Goal: Task Accomplishment & Management: Complete application form

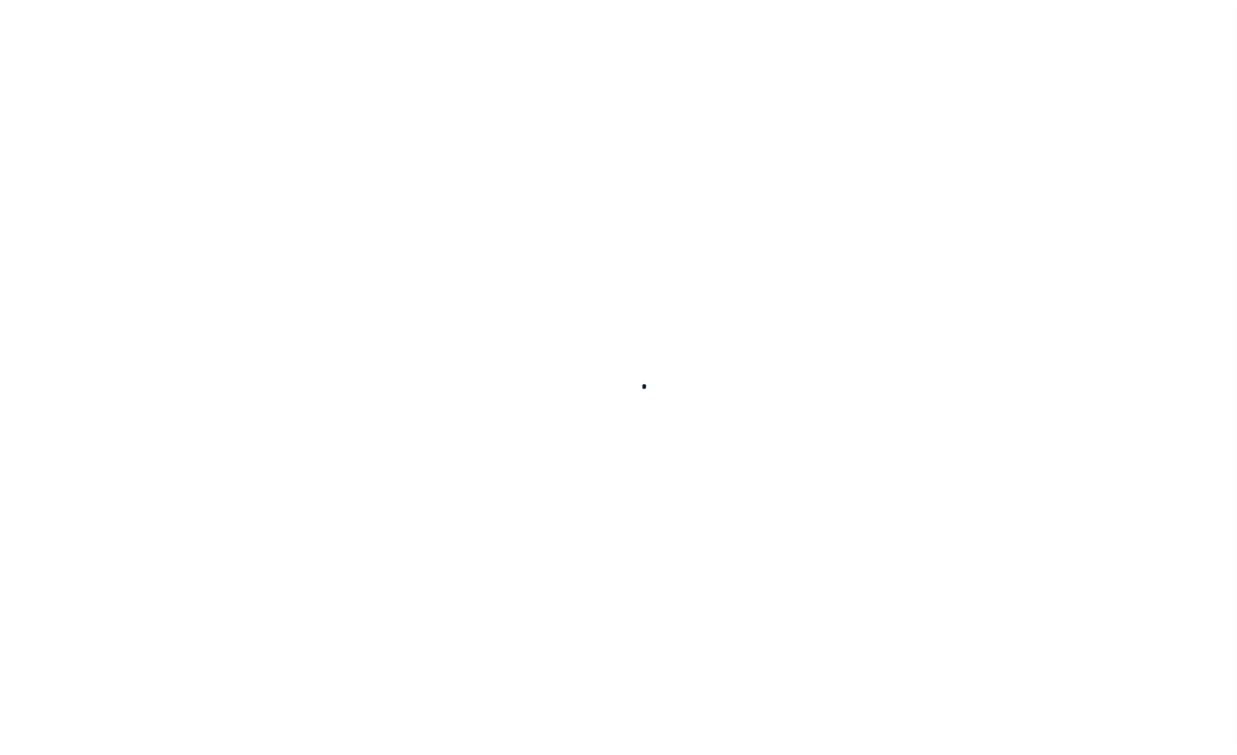
select select
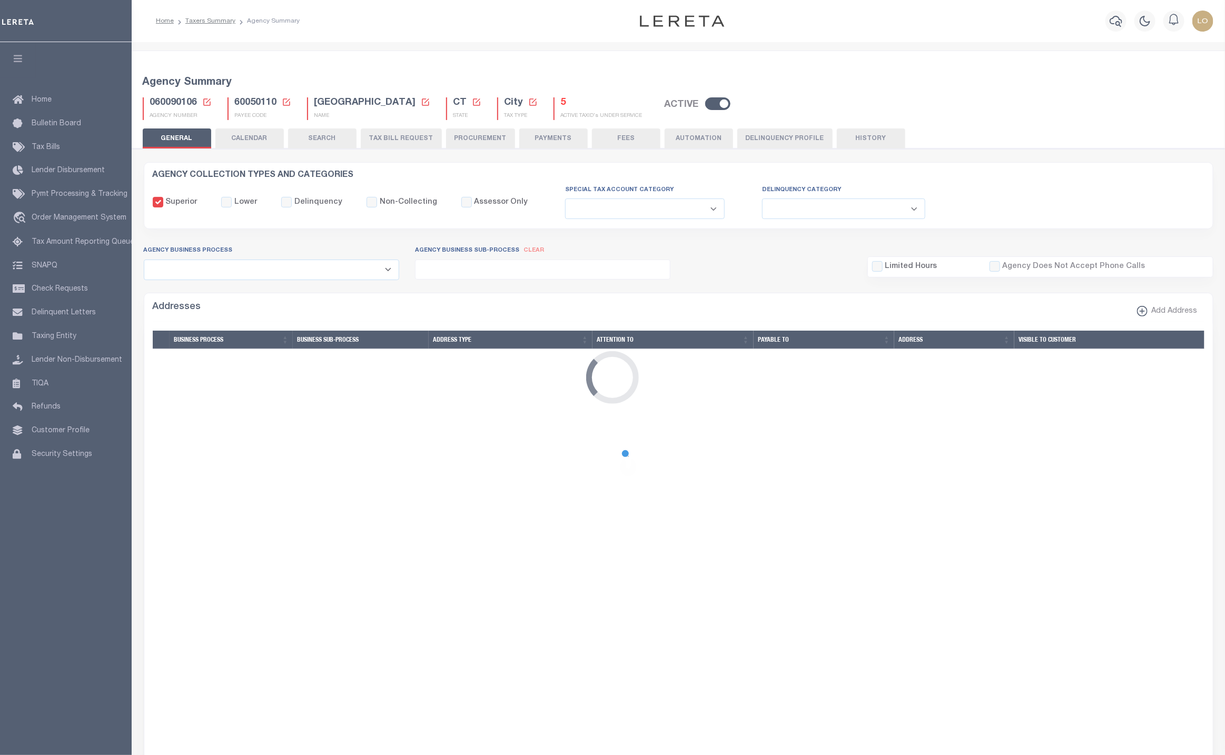
checkbox input "false"
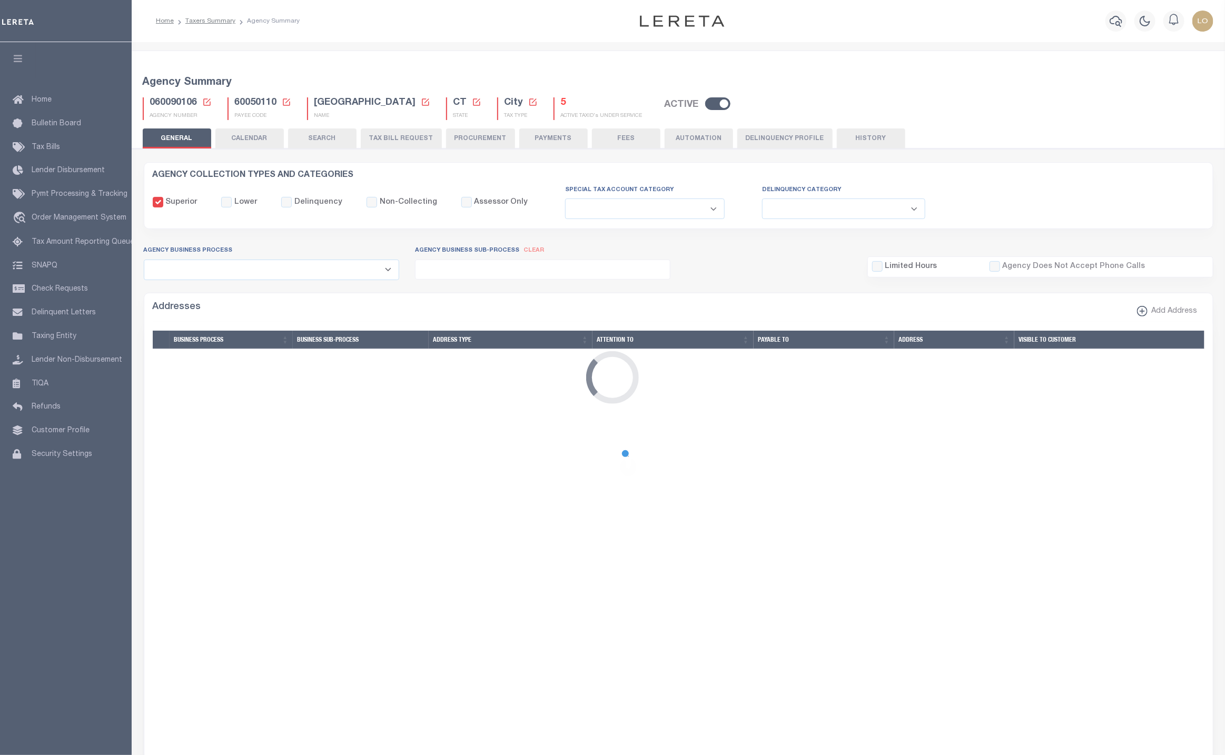
type input "900904007"
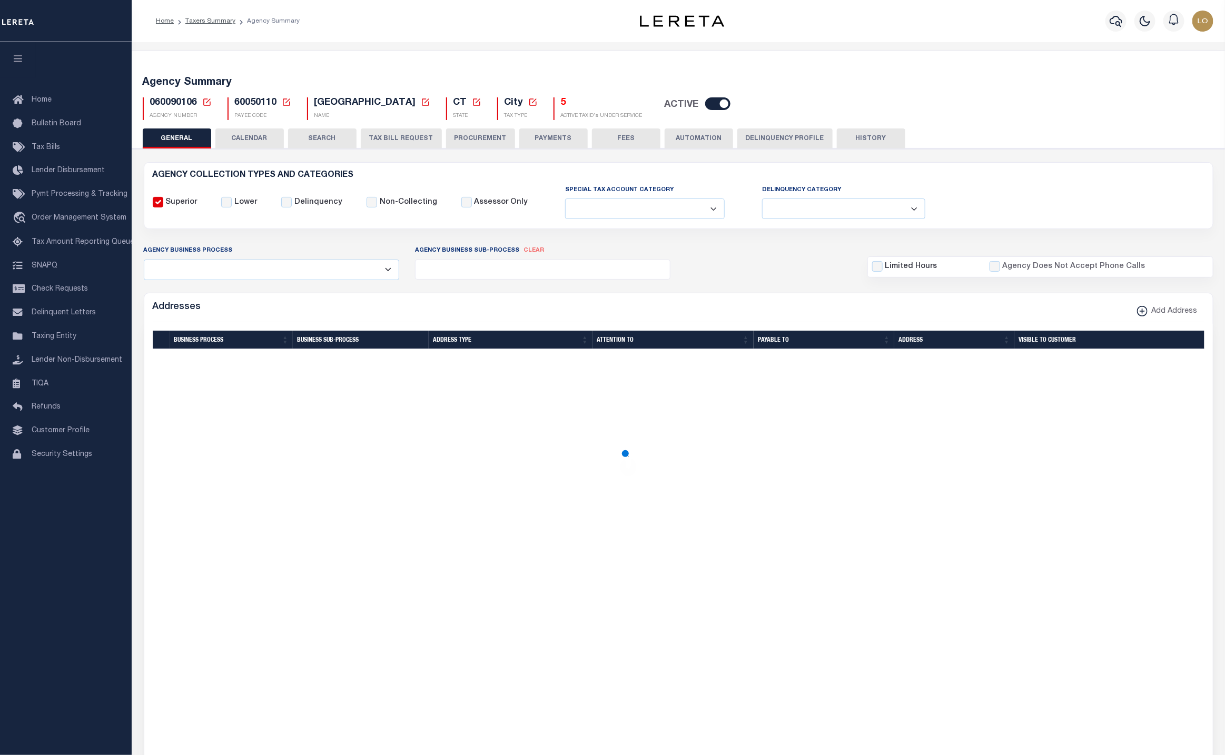
type input "2024/2024"
type input "0"
click at [751, 141] on button "Delinquency Profile" at bounding box center [784, 138] width 95 height 20
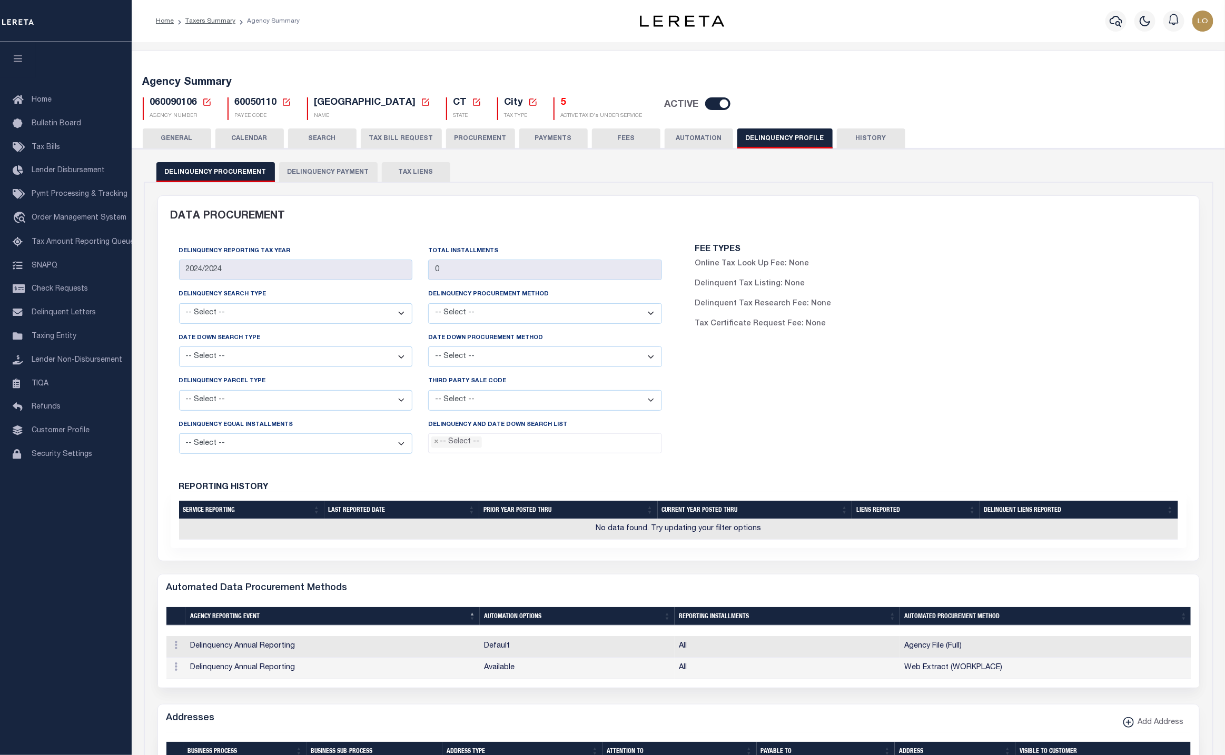
click at [403, 170] on button "TAX LIENS" at bounding box center [416, 172] width 68 height 20
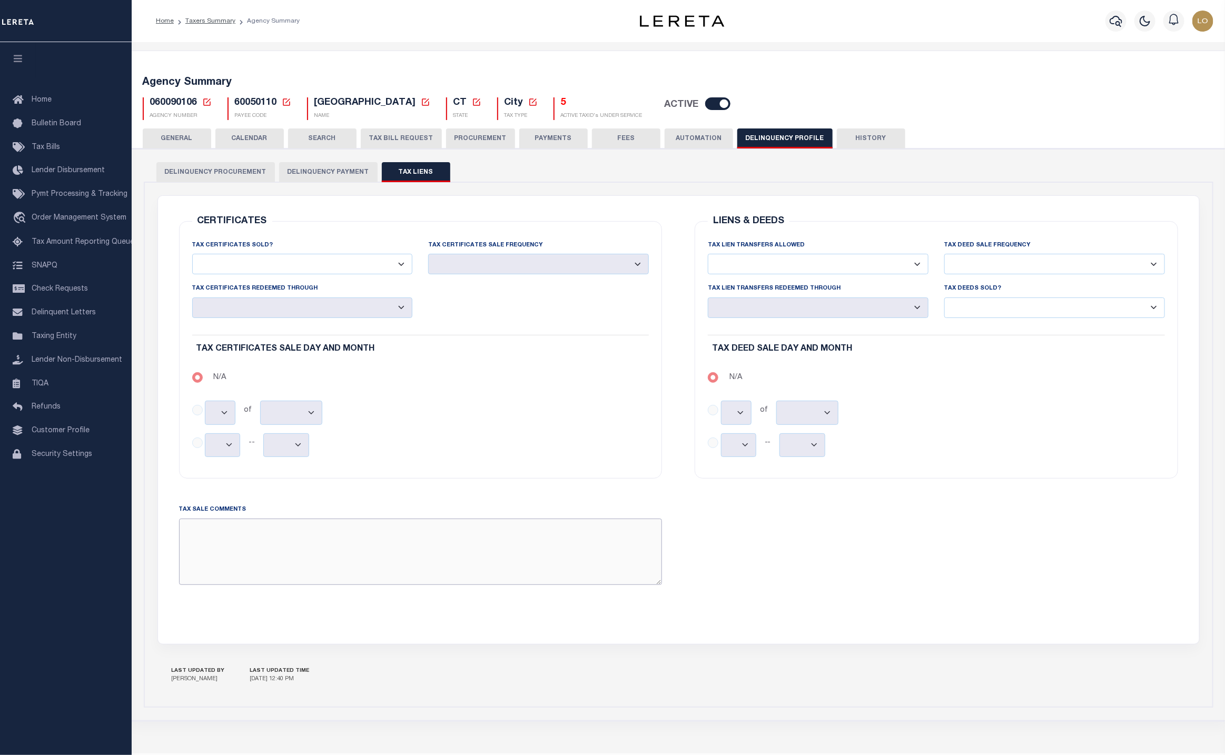
click at [400, 556] on textarea "TAX SALE COMMENTS" at bounding box center [420, 552] width 483 height 66
type textarea "test"
click at [1084, 628] on div "CERTIFICATES TAX CERTIFICATES SOLD? Yes No TAX CERTIFICATES SALE FREQUENCY Mont…" at bounding box center [678, 419] width 1031 height 423
click at [1166, 744] on button "Save Edits" at bounding box center [1171, 740] width 85 height 23
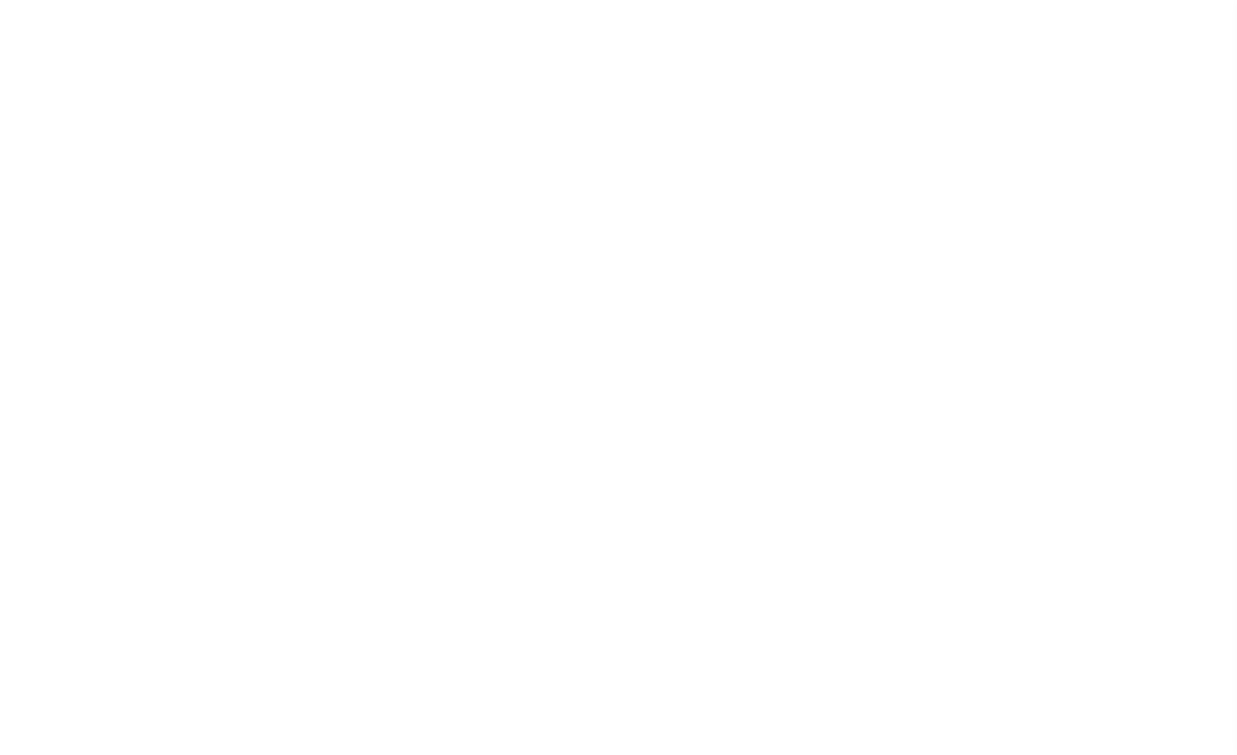
select select
checkbox input "false"
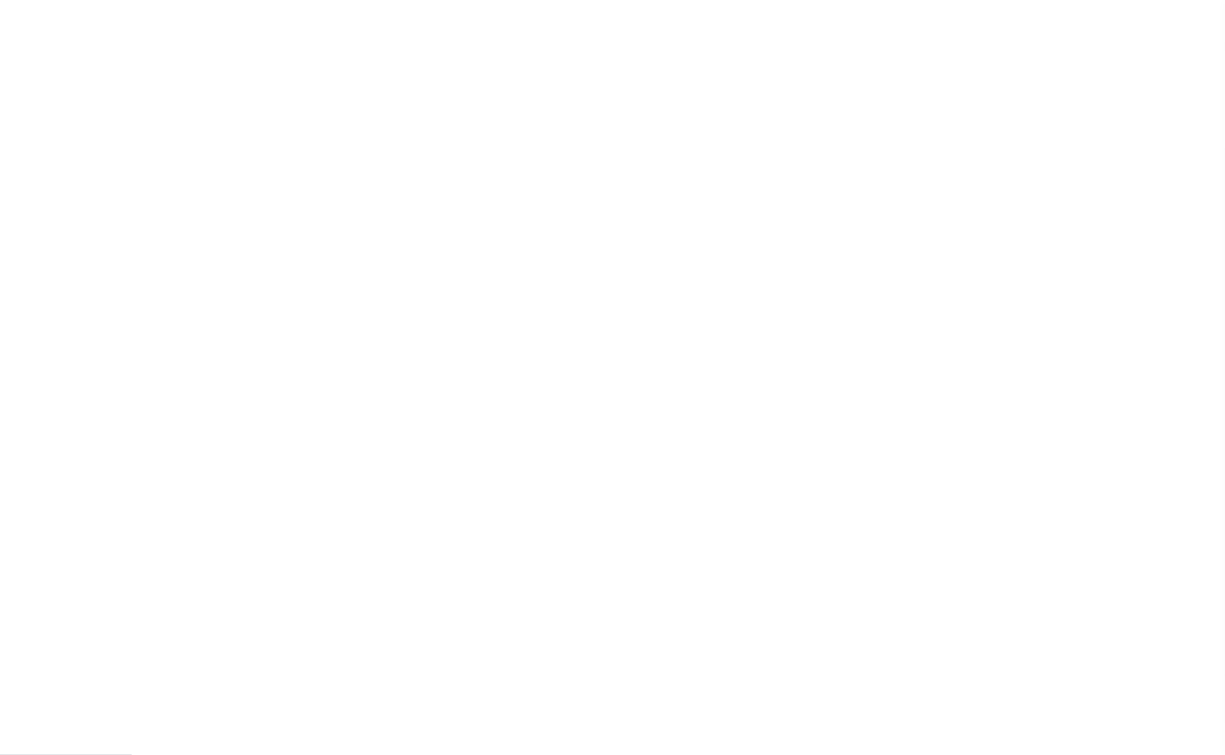
checkbox input "false"
type input "900904007"
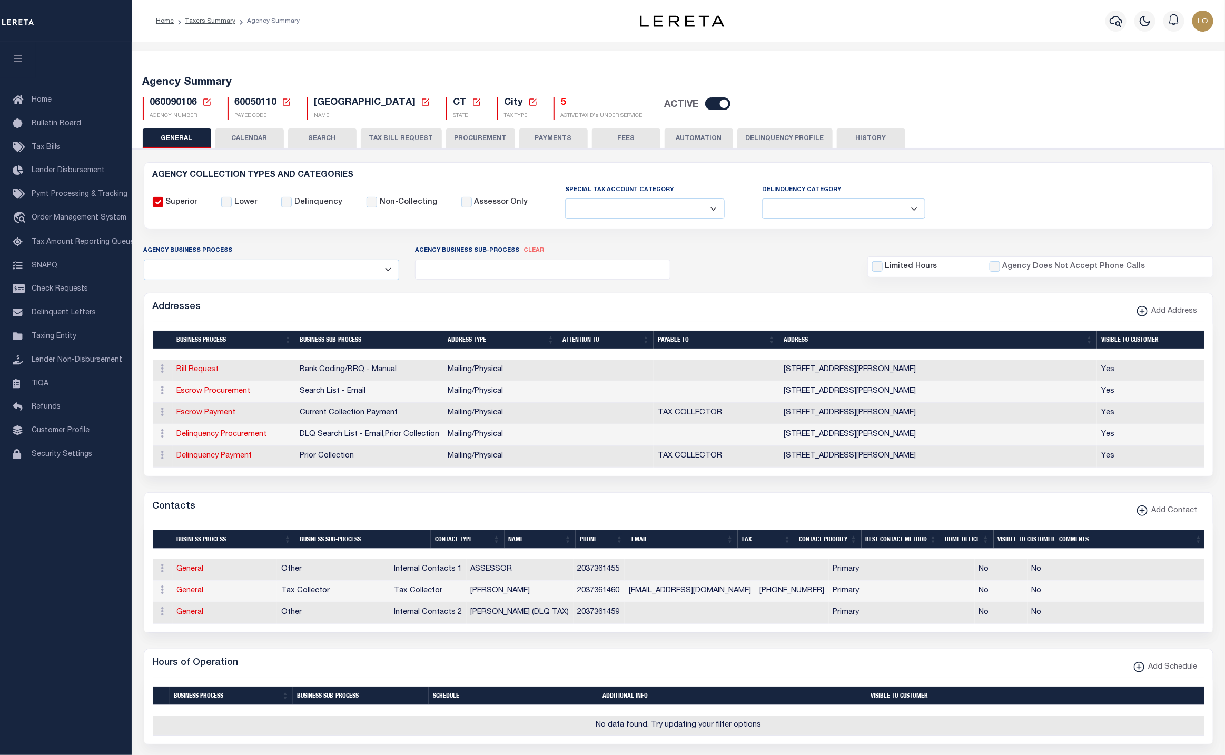
click at [807, 141] on button "Delinquency Profile" at bounding box center [784, 138] width 95 height 20
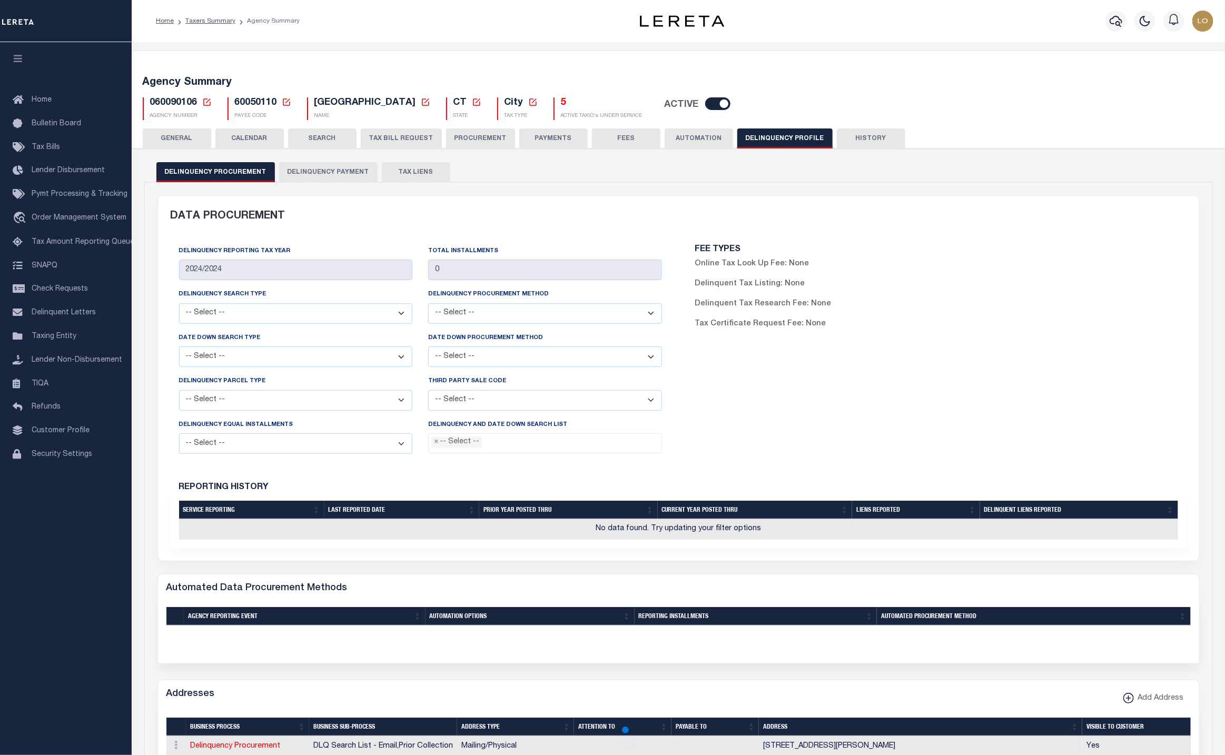
click at [420, 164] on button "TAX LIENS" at bounding box center [416, 172] width 68 height 20
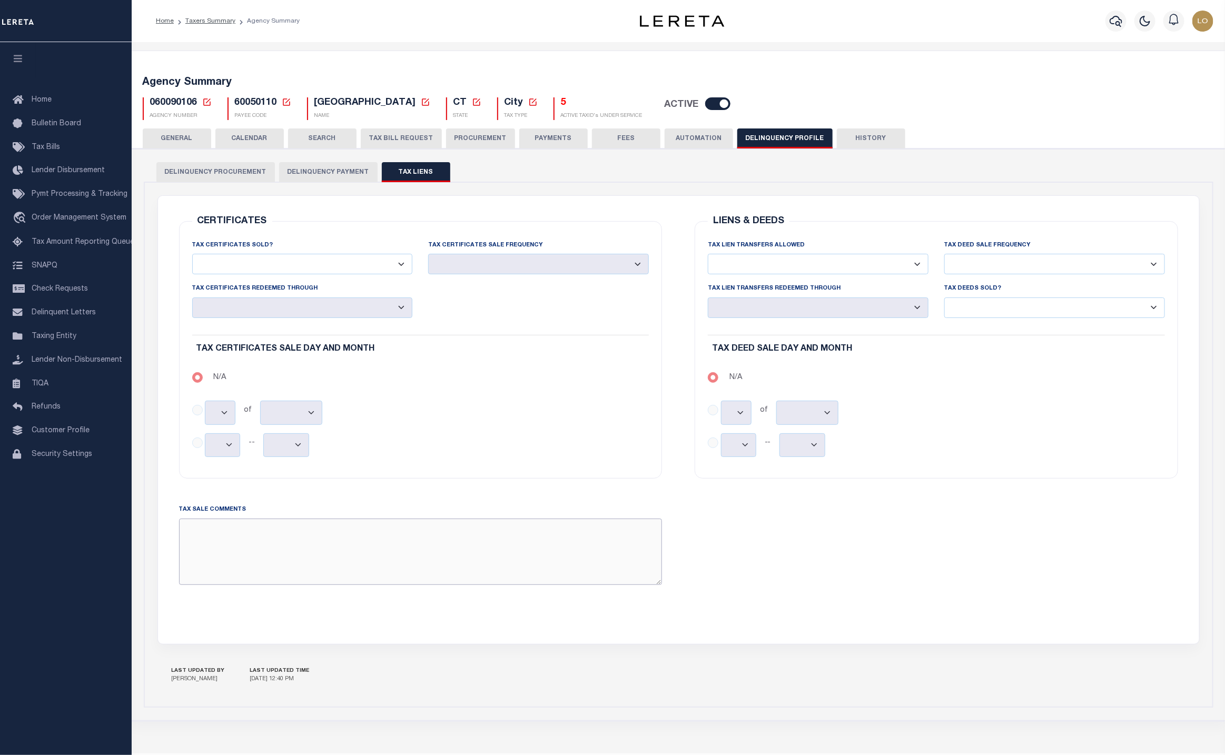
click at [461, 564] on textarea "TAX SALE COMMENTS" at bounding box center [420, 552] width 483 height 66
click at [212, 532] on textarea "test LAZRZ" at bounding box center [420, 552] width 483 height 66
type textarea "test LARZ"
click at [903, 599] on div "LIENS & DEEDS TAX LIEN TRANSFERS ALLOWED Yes No TAX DEED SALE FREQUENCY No" at bounding box center [936, 413] width 516 height 410
click at [1155, 738] on button "Save Edits" at bounding box center [1171, 740] width 85 height 23
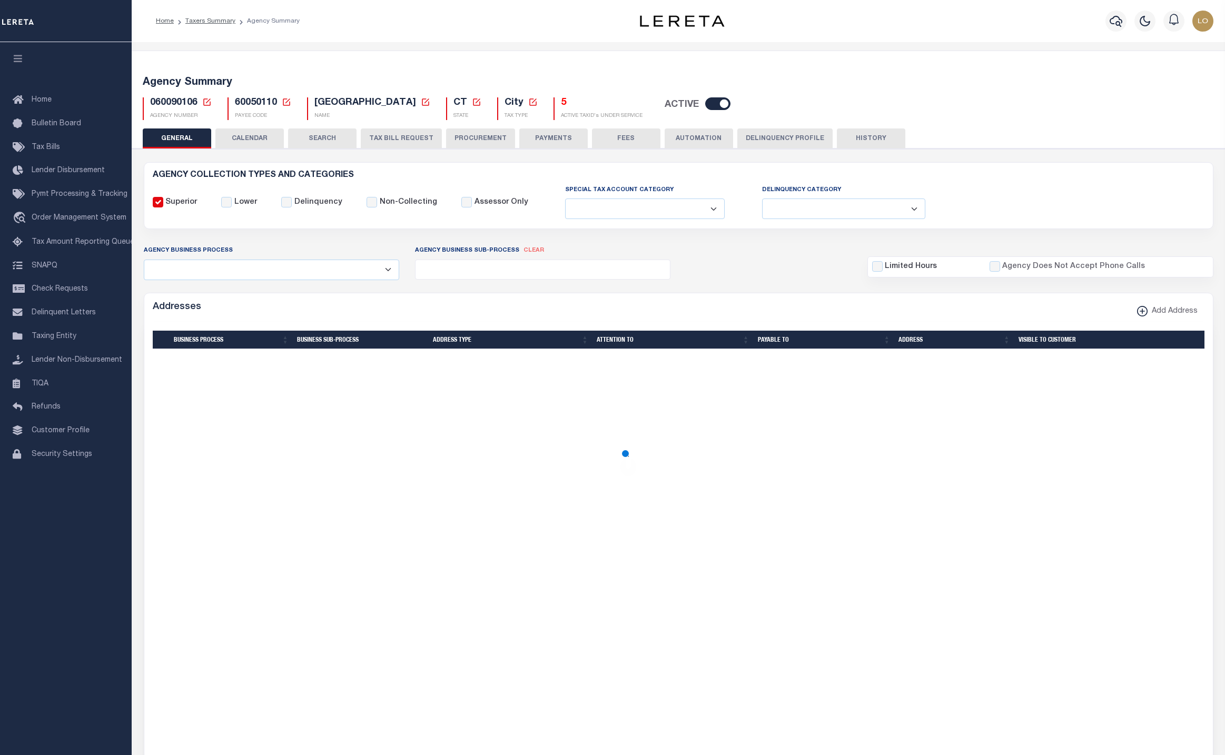
select select
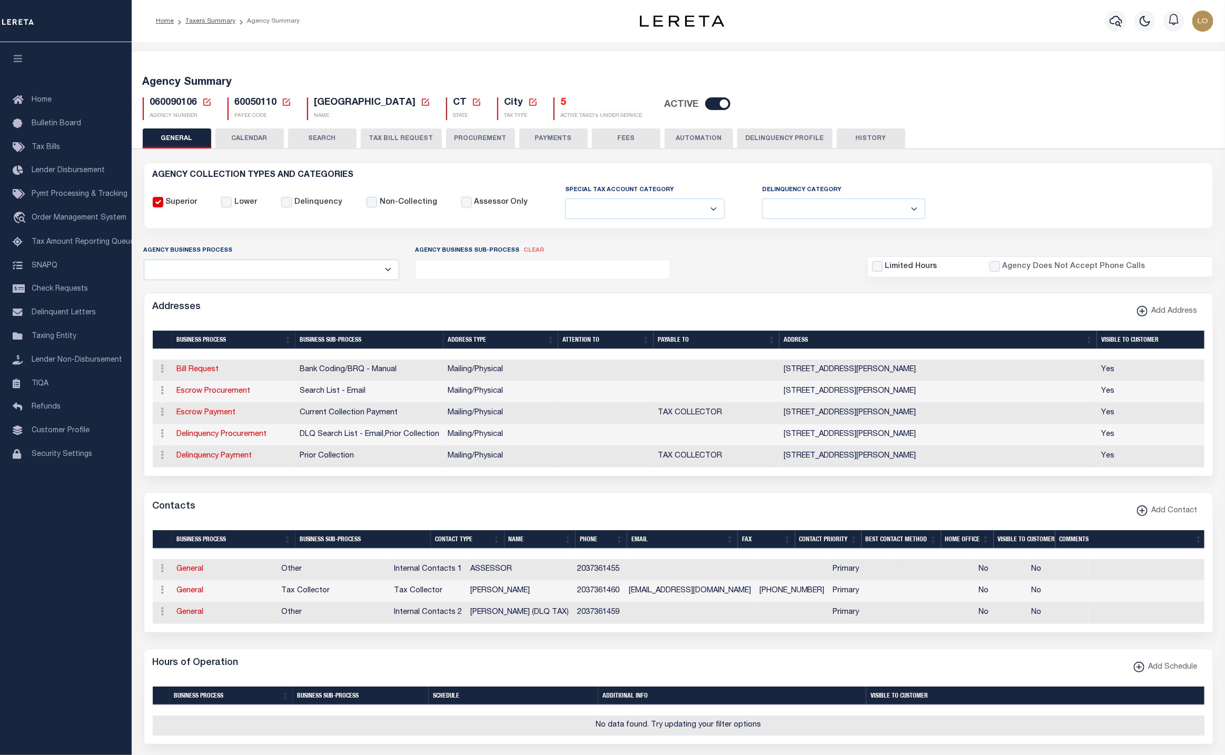
click at [774, 141] on button "Delinquency Profile" at bounding box center [784, 138] width 95 height 20
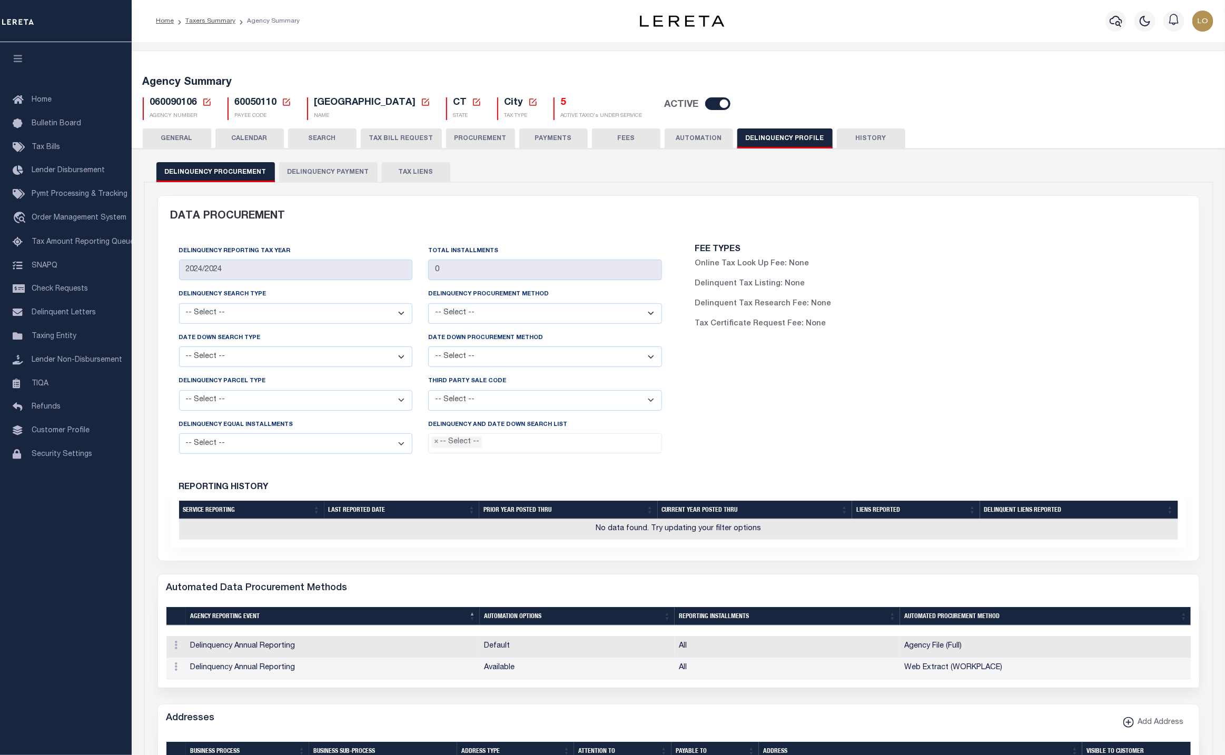
click at [413, 172] on button "TAX LIENS" at bounding box center [416, 172] width 68 height 20
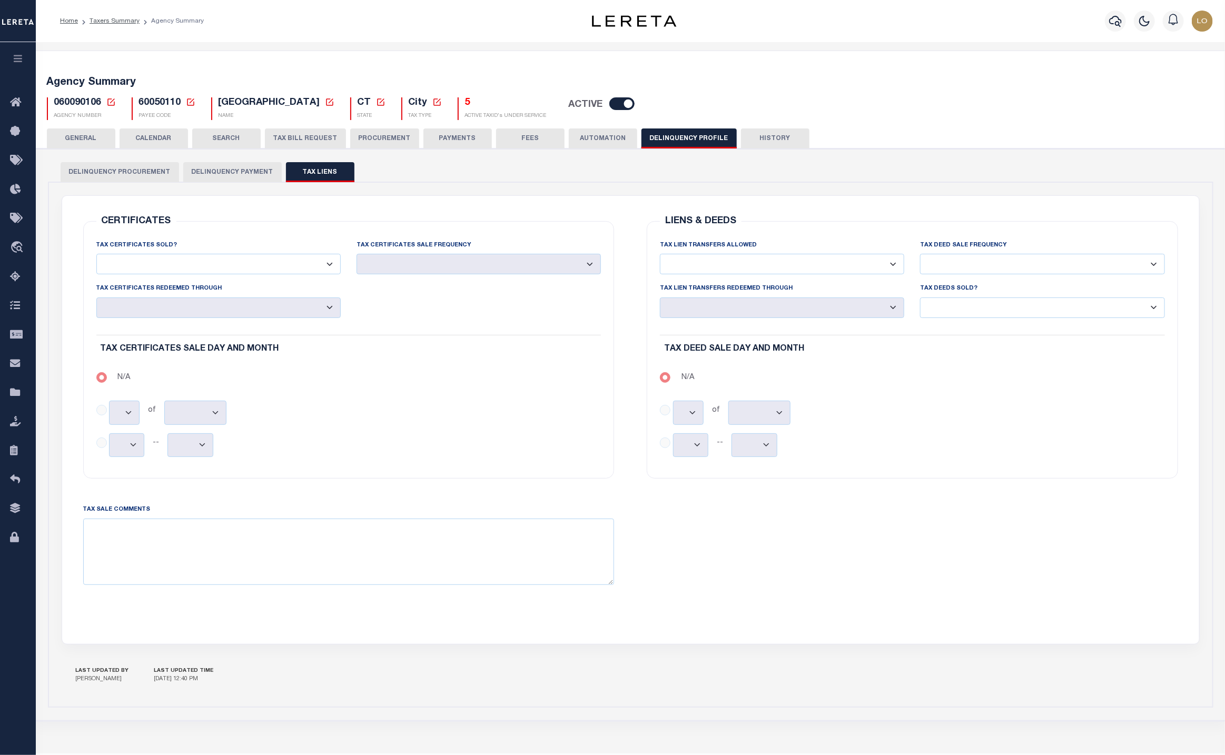
click at [1049, 461] on div "Tax Deed Sale Day and Month N/A N/A Tax Deed Sale Day and Month Tax Deed Sale D…" at bounding box center [912, 417] width 521 height 98
click at [254, 562] on textarea "TAX SALE COMMENTS" at bounding box center [348, 552] width 531 height 66
click at [330, 547] on textarea "TAX SALE COMMENTS" at bounding box center [348, 552] width 531 height 66
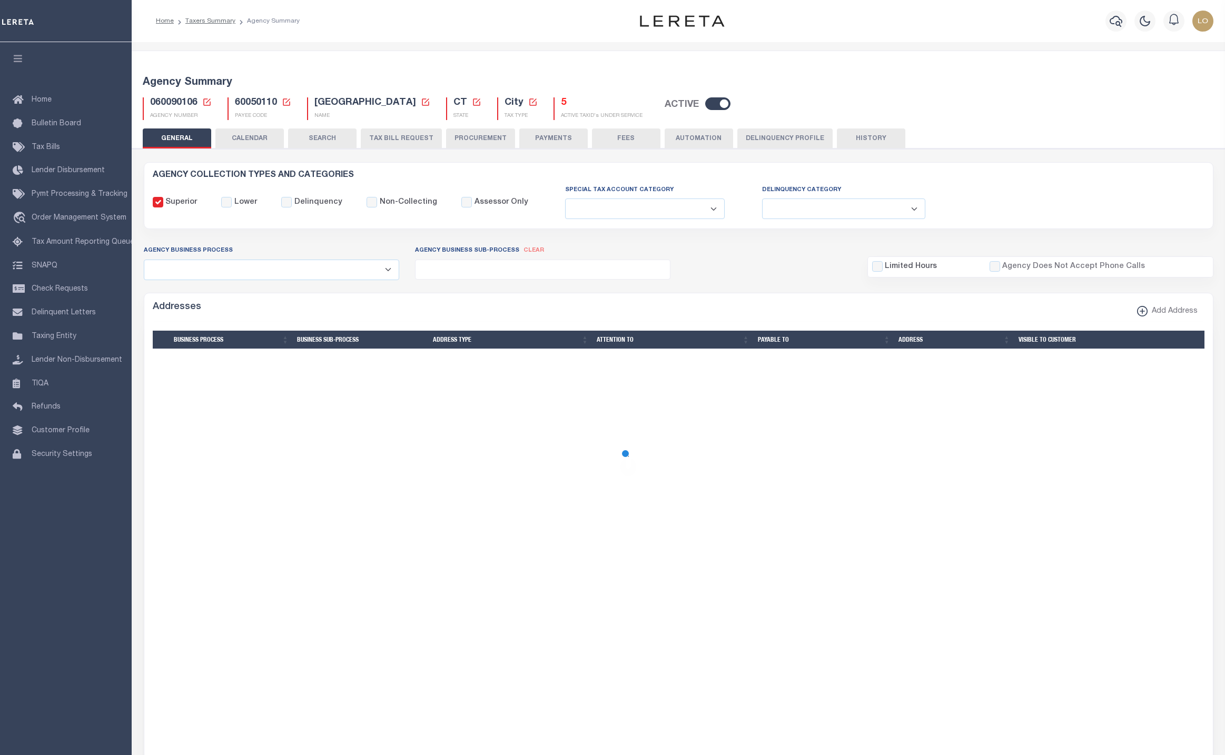
select select
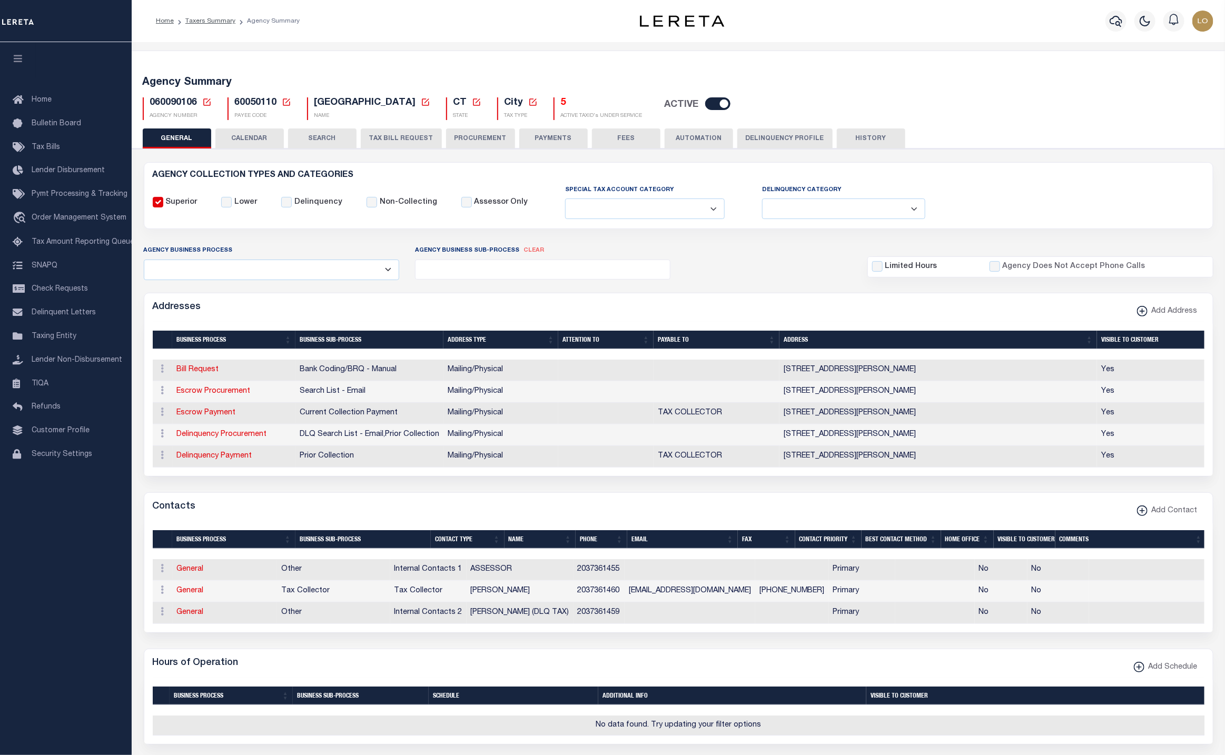
click at [774, 145] on button "Delinquency Profile" at bounding box center [784, 138] width 95 height 20
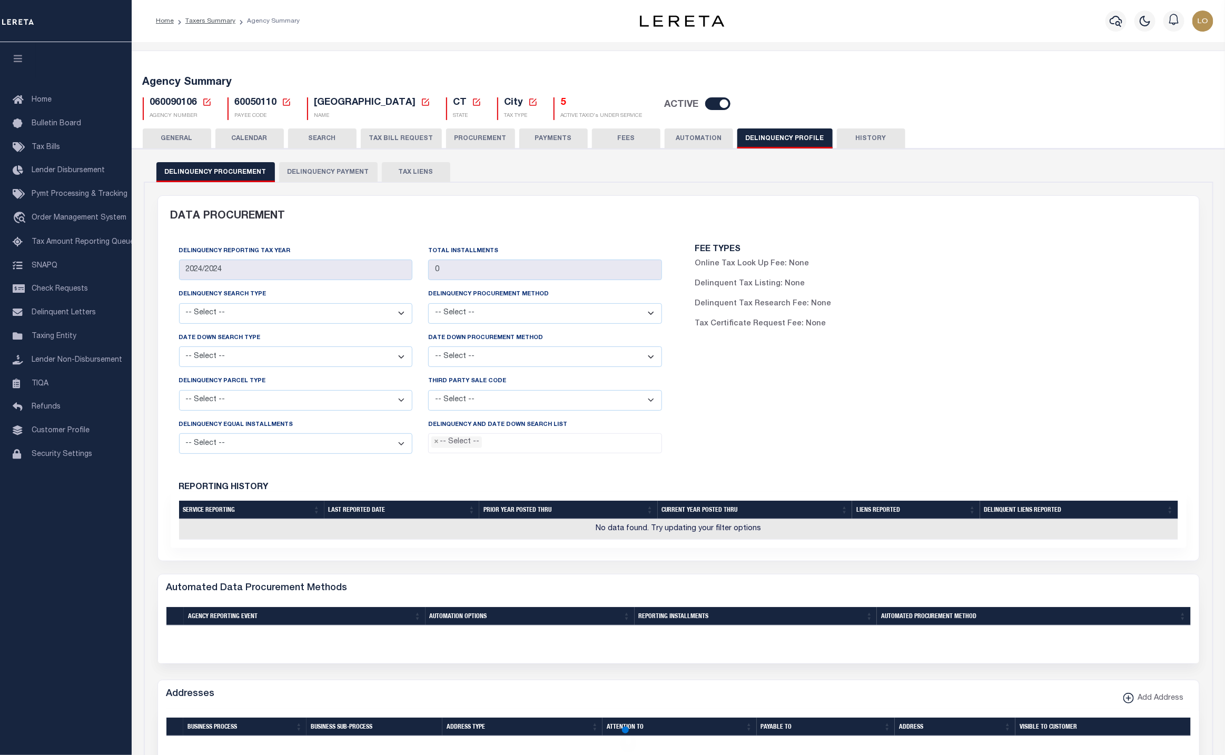
click at [428, 164] on button "TAX LIENS" at bounding box center [416, 172] width 68 height 20
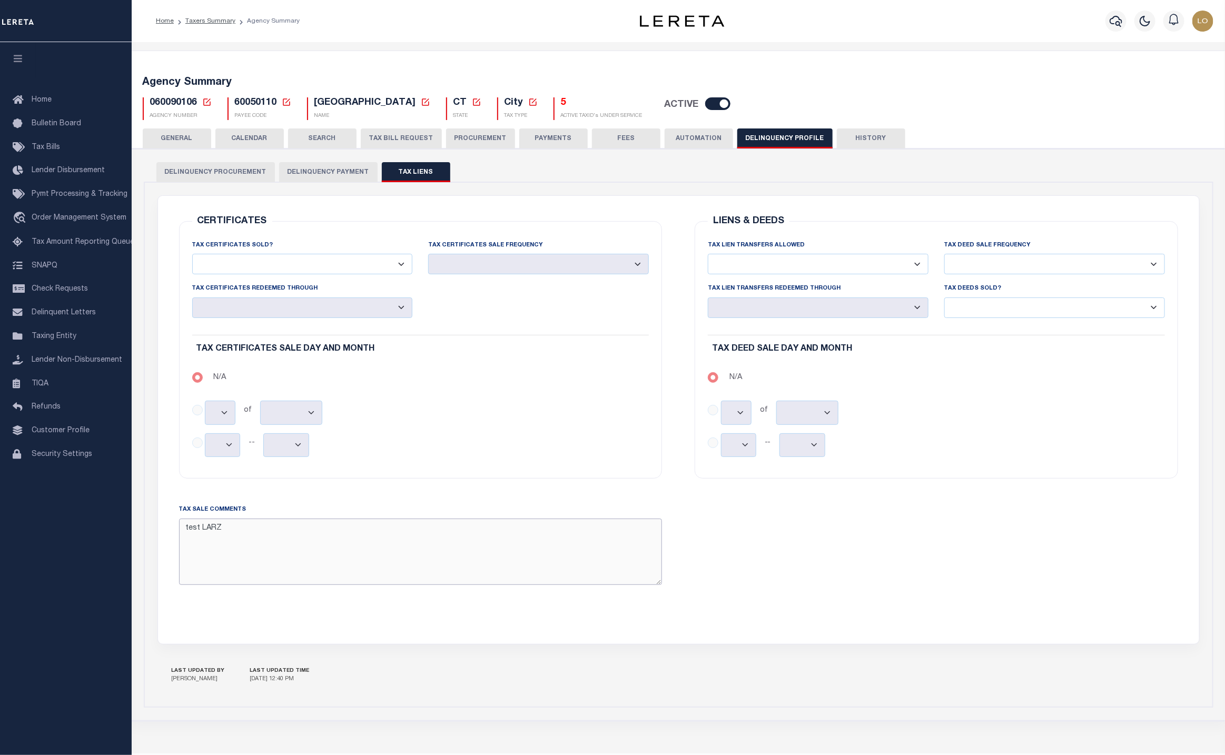
click at [338, 549] on textarea "test LARZ" at bounding box center [420, 552] width 483 height 66
type textarea "test LARZ isjdhksdjfhskdfjgh"
click at [1072, 640] on div "CERTIFICATES TAX CERTIFICATES SOLD? Yes No TAX CERTIFICATES SALE FREQUENCY Mont…" at bounding box center [678, 420] width 1041 height 448
click at [1166, 739] on button "Save Edits" at bounding box center [1171, 740] width 85 height 23
click at [429, 171] on button "TAX LIENS" at bounding box center [416, 172] width 68 height 20
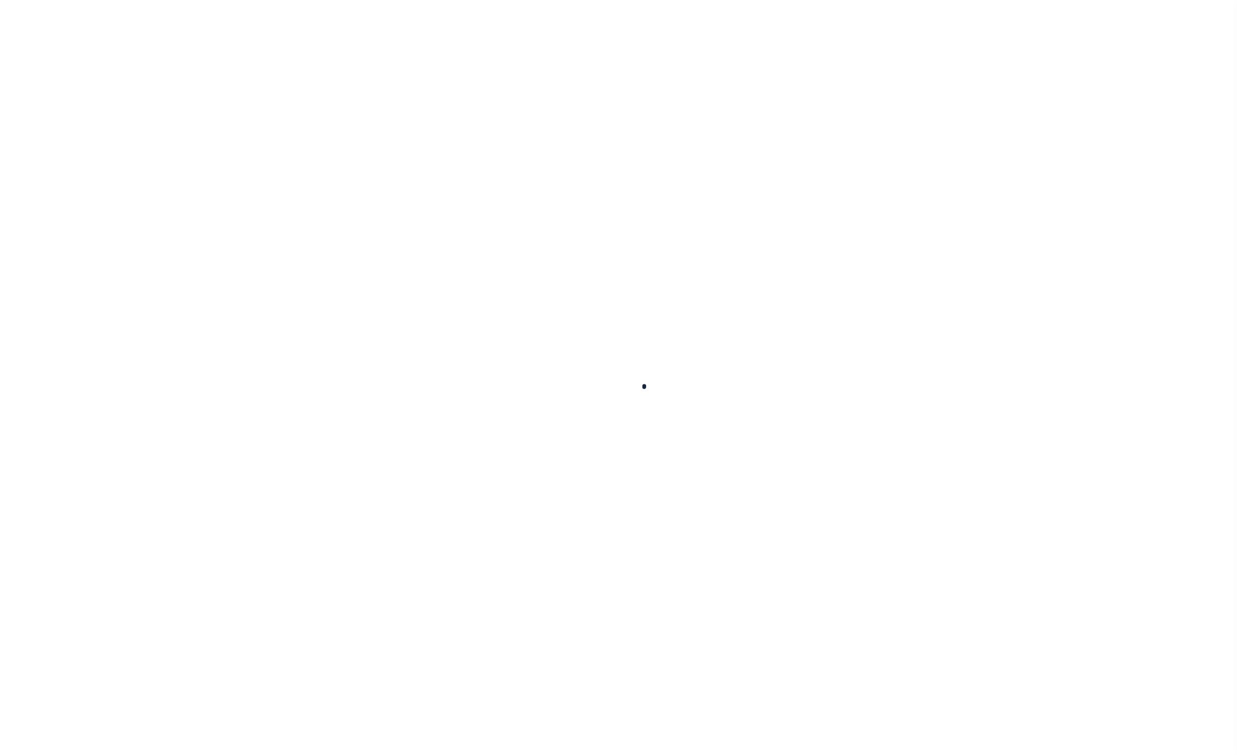
select select
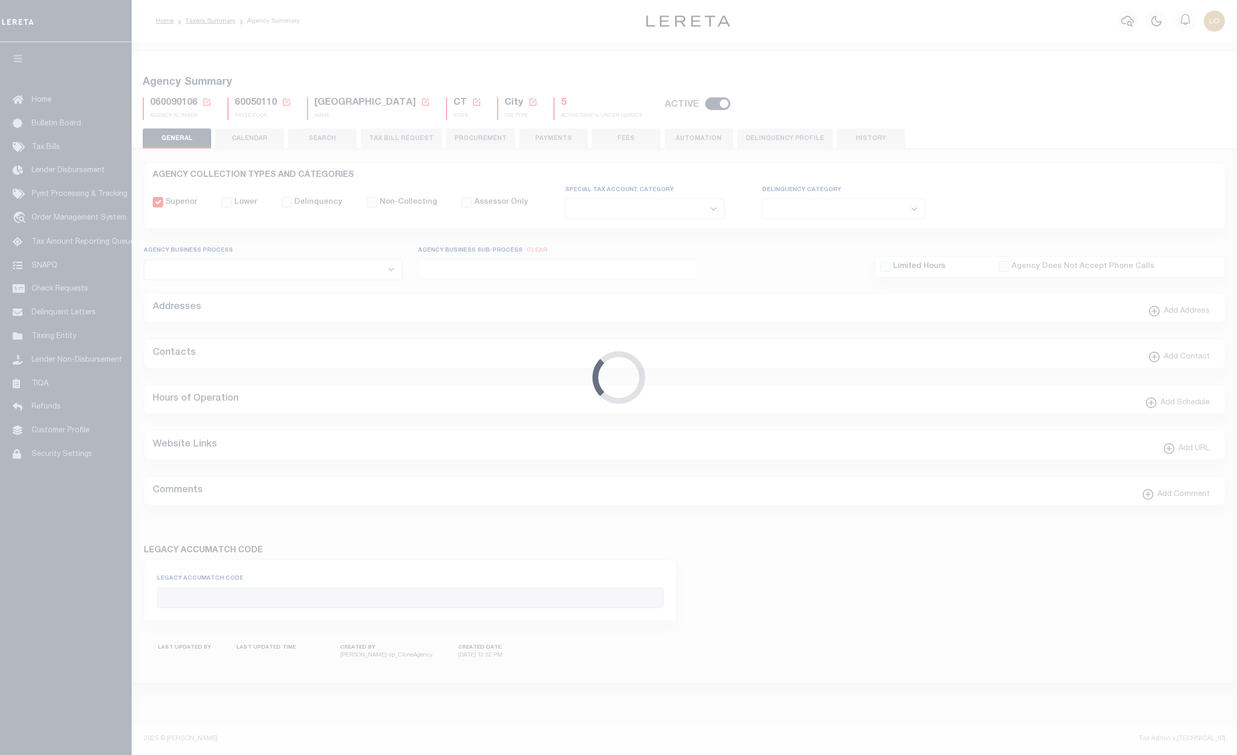
checkbox input "false"
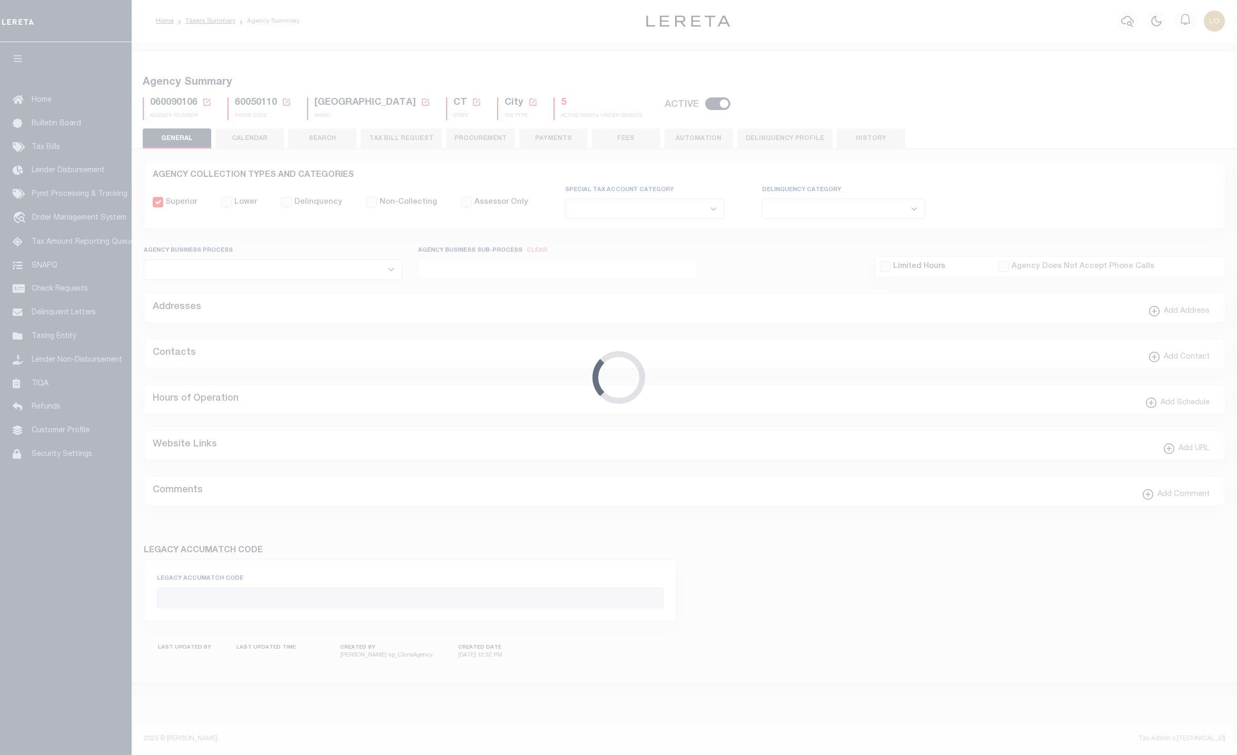
type input "900904007"
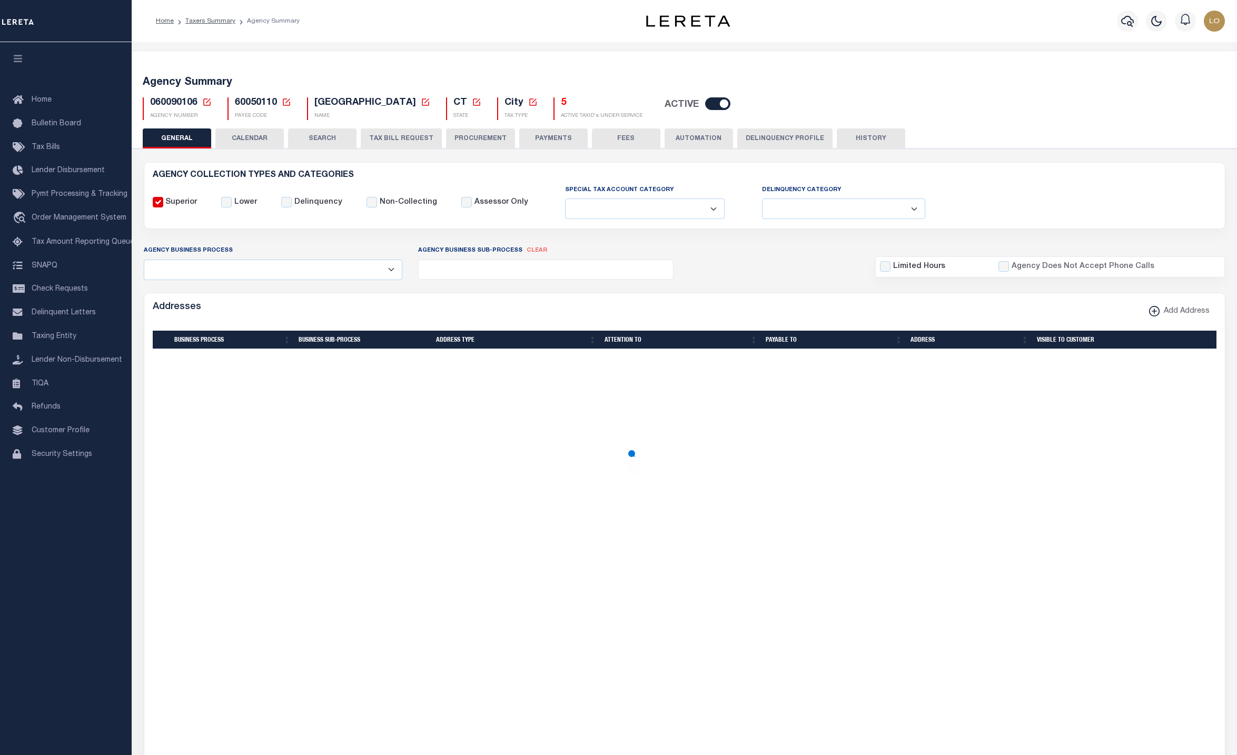
radio input "true"
type textarea "test LARZ isjdhksdjfhskdfjgh"
radio input "true"
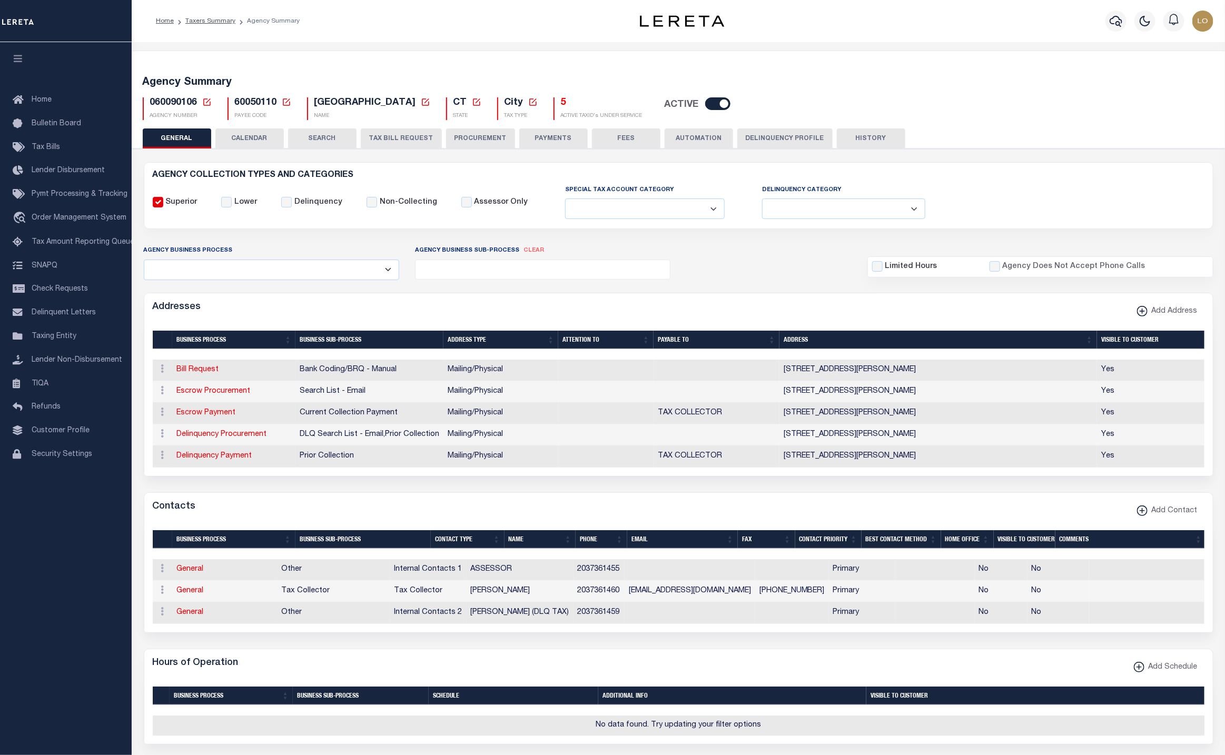
click at [782, 141] on button "Delinquency Profile" at bounding box center [784, 138] width 95 height 20
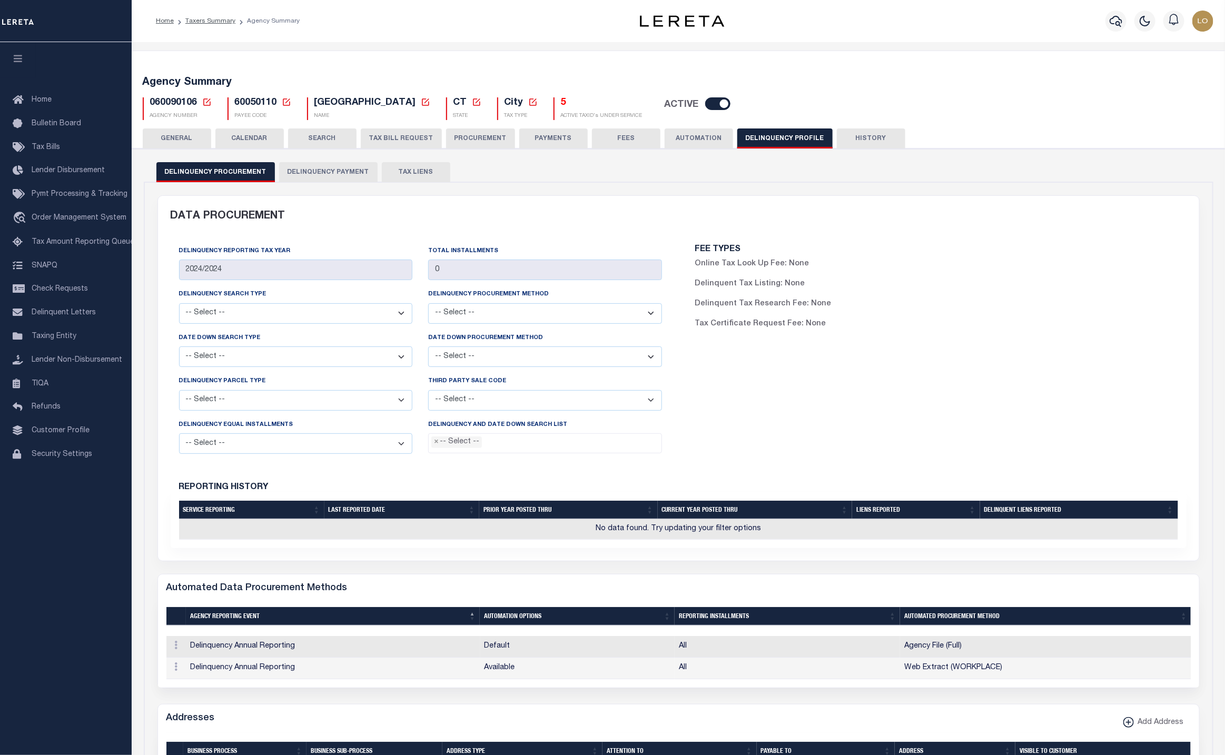
click at [423, 173] on button "TAX LIENS" at bounding box center [416, 172] width 68 height 20
